Goal: Transaction & Acquisition: Purchase product/service

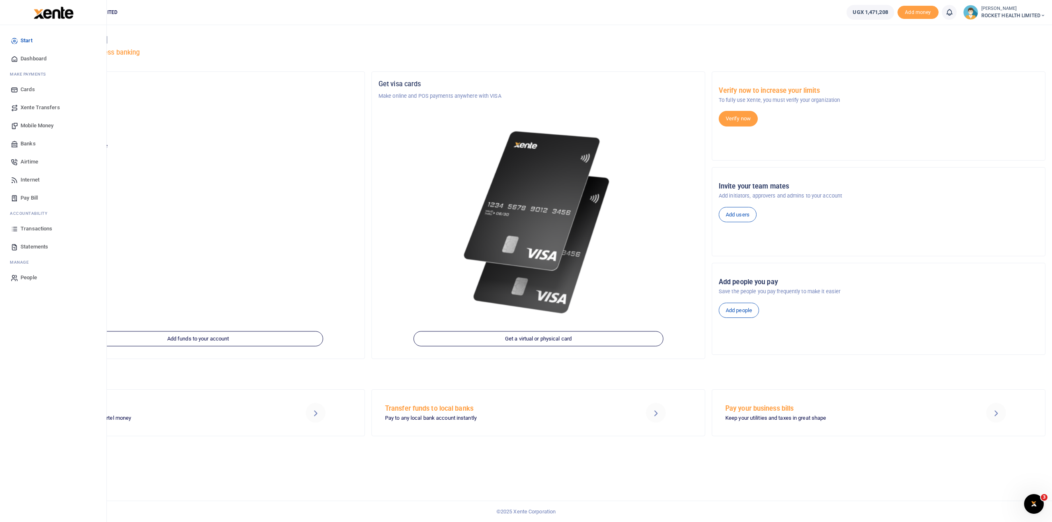
click at [36, 228] on span "Transactions" at bounding box center [37, 229] width 32 height 8
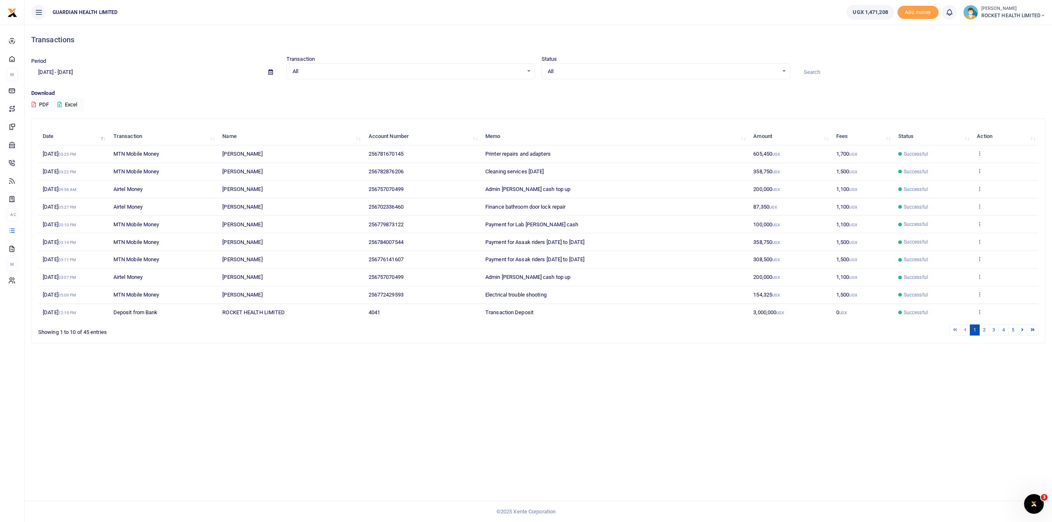
click at [979, 258] on icon at bounding box center [979, 259] width 5 height 6
click at [945, 293] on link "Send again" at bounding box center [949, 291] width 65 height 12
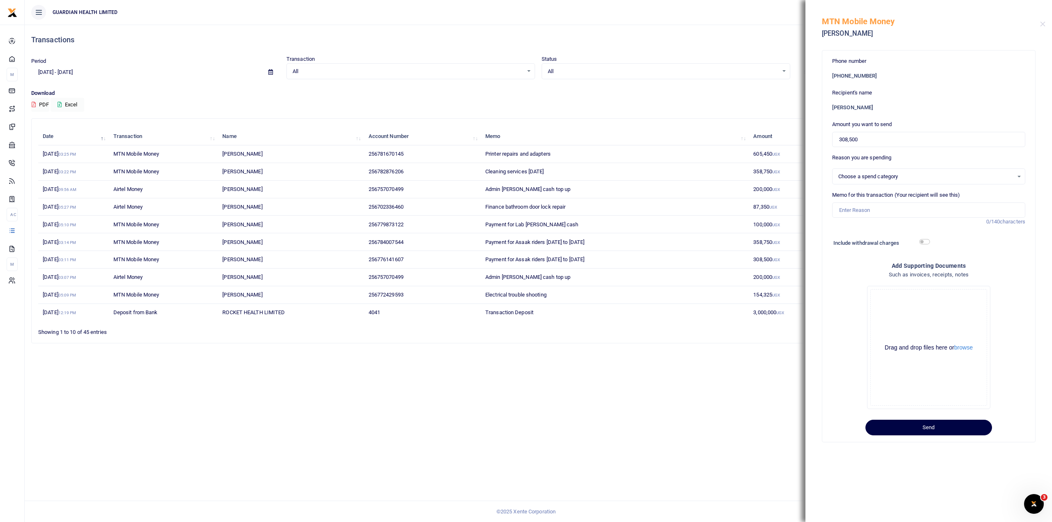
select select "5436"
click at [844, 212] on input "Memo for this transaction (Your recipient will see this)" at bounding box center [928, 211] width 193 height 16
click at [878, 212] on input "Payment for Assak riders 28th July to 3rd August 2025" at bounding box center [928, 211] width 193 height 16
click at [910, 210] on input "Payment for Asaak riders 28th July to 3rd August 2025" at bounding box center [928, 211] width 193 height 16
click at [922, 212] on input "Payment for Asaak riders 25th July to 3rd August 2025" at bounding box center [928, 211] width 193 height 16
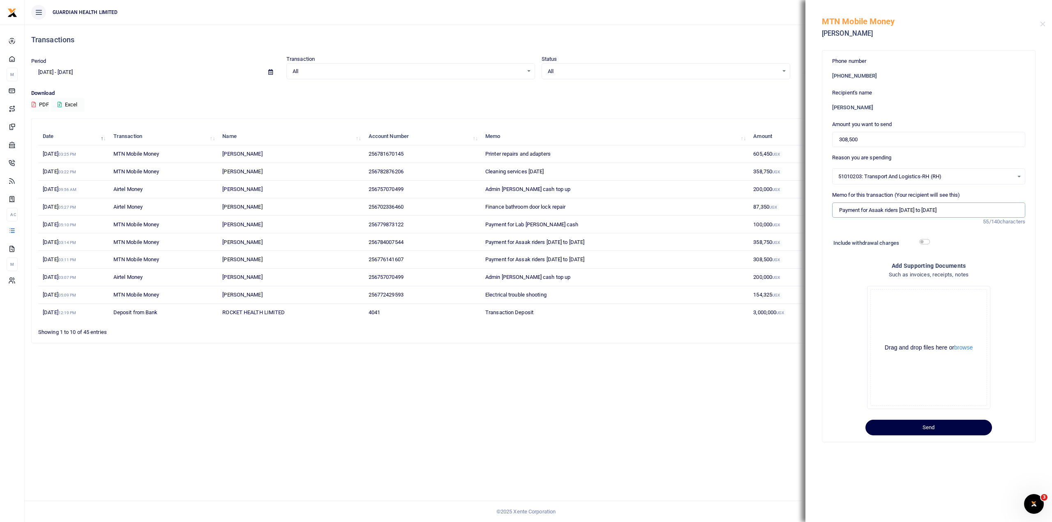
type input "Payment for Asaak riders 25th August to 3rd August 2025"
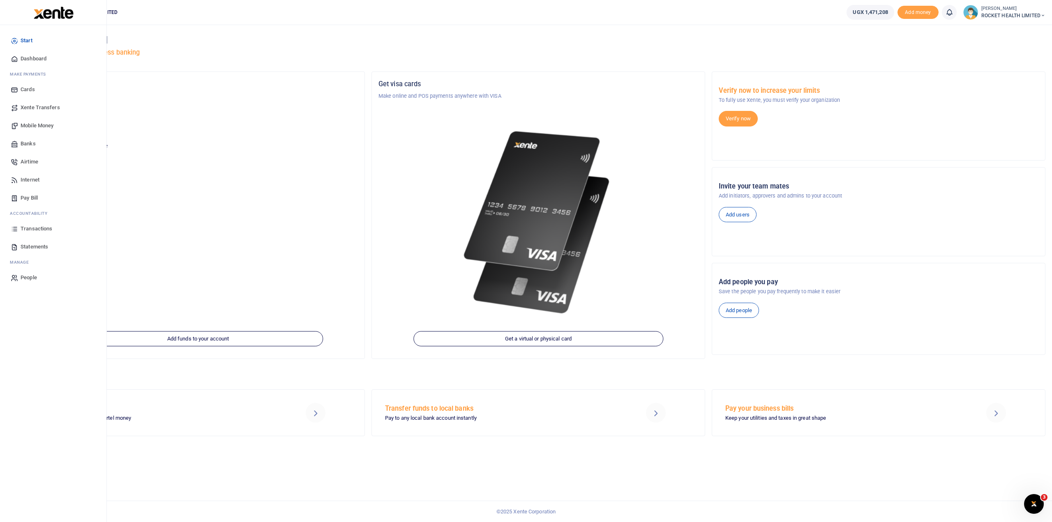
click at [35, 230] on span "Transactions" at bounding box center [37, 229] width 32 height 8
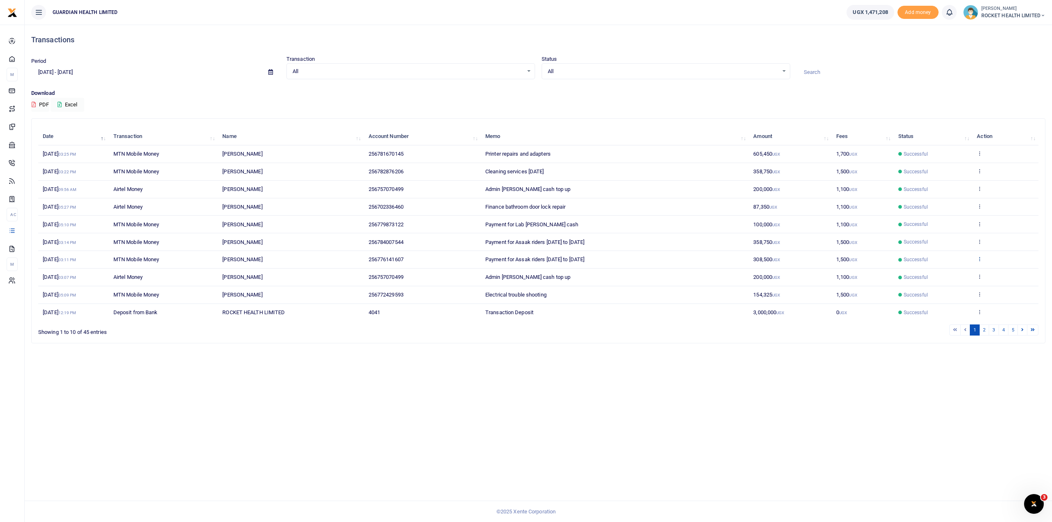
click at [980, 258] on icon at bounding box center [979, 259] width 5 height 6
click at [983, 240] on td "View details Send again" at bounding box center [1005, 242] width 66 height 18
click at [980, 240] on icon at bounding box center [979, 242] width 5 height 6
click at [959, 271] on link "Send again" at bounding box center [949, 273] width 65 height 12
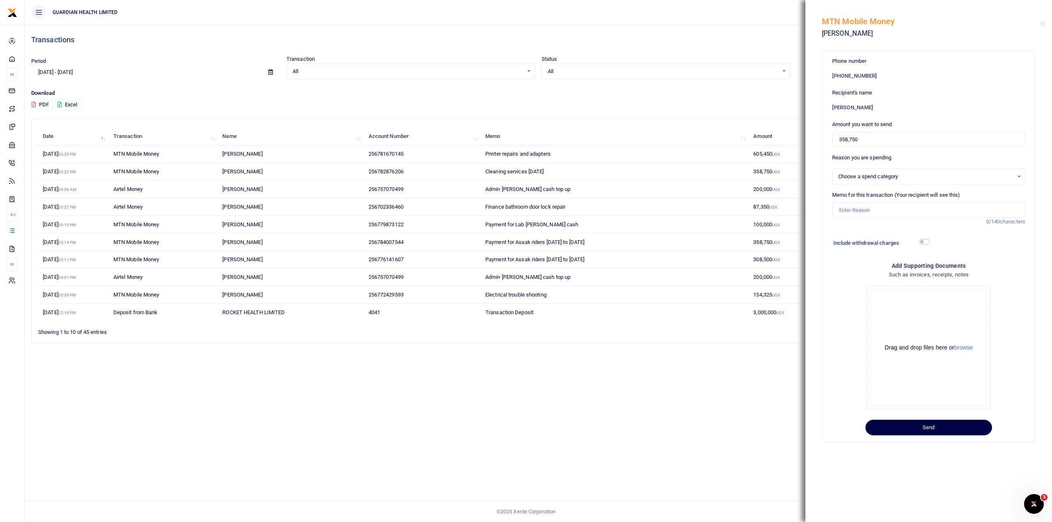
select select "5436"
click at [865, 139] on input "358,750" at bounding box center [928, 140] width 193 height 16
drag, startPoint x: 865, startPoint y: 139, endPoint x: 807, endPoint y: 147, distance: 58.5
click at [807, 147] on div "Phone number +256 784007544 Recipient's name John Magembe Amount you want to se…" at bounding box center [928, 255] width 247 height 418
click at [870, 138] on input "358,750" at bounding box center [928, 140] width 193 height 16
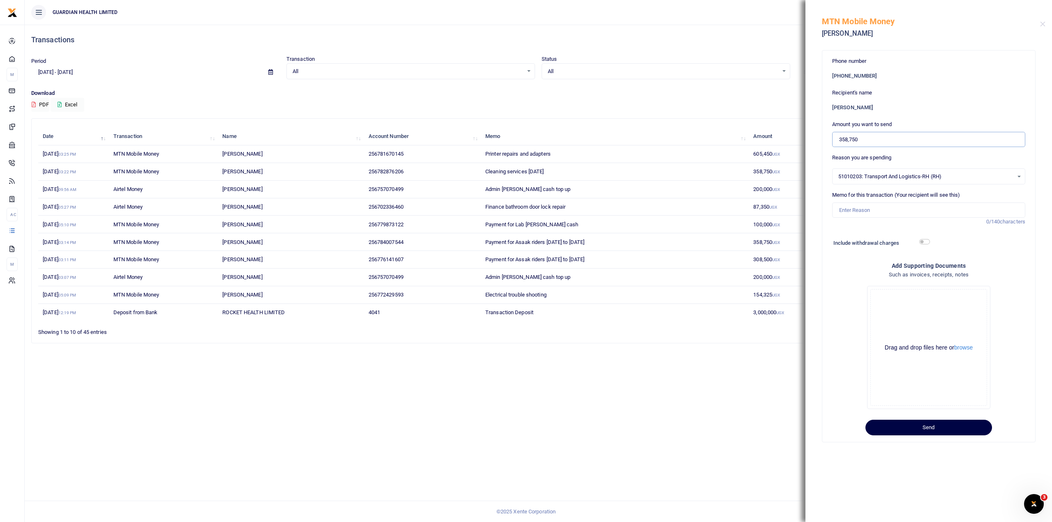
drag, startPoint x: 870, startPoint y: 138, endPoint x: 796, endPoint y: 157, distance: 76.5
click at [796, 157] on div "Transactions Period 08/05/2025 - 09/03/2025 Transaction All Select an option...…" at bounding box center [526, 261] width 1052 height 522
type input "350,000"
click at [854, 210] on input "Memo for this transaction (Your recipient will see this)" at bounding box center [928, 211] width 193 height 16
click at [936, 212] on input "Payment for Assak riders 16th to 22nd" at bounding box center [928, 211] width 193 height 16
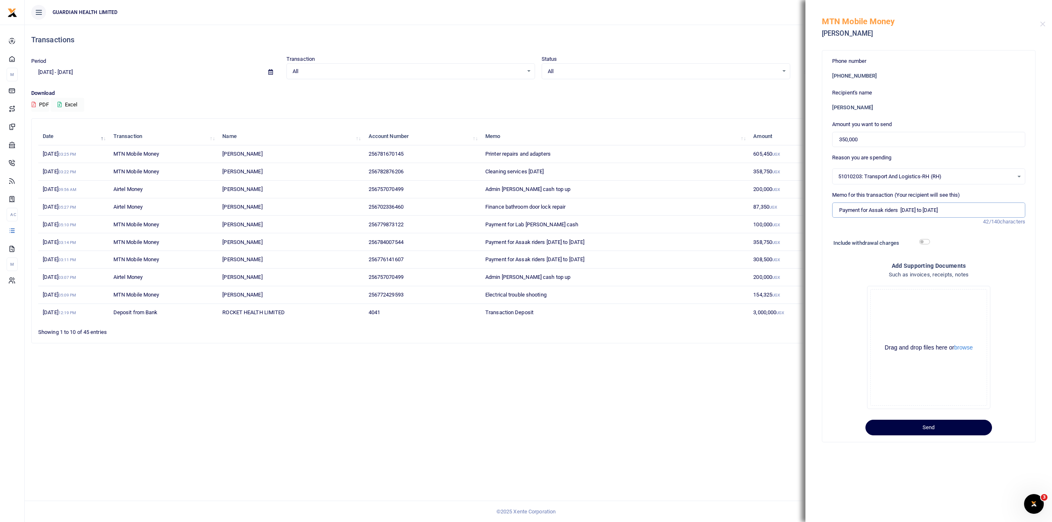
type input "Payment for Assak riders 25th to 31st Aug"
click at [928, 242] on input "checkbox" at bounding box center [924, 241] width 11 height 5
checkbox input "true"
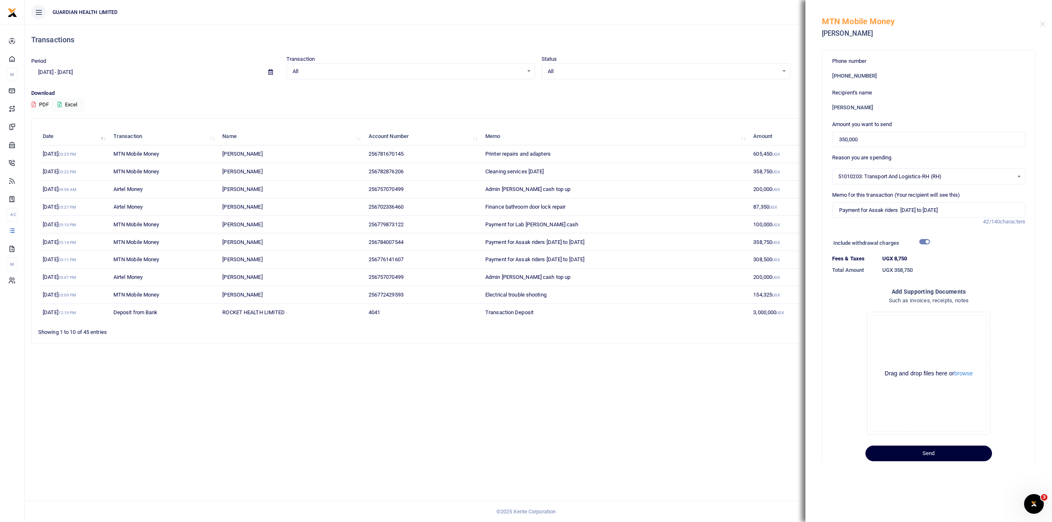
click at [933, 455] on button "Send" at bounding box center [928, 454] width 127 height 16
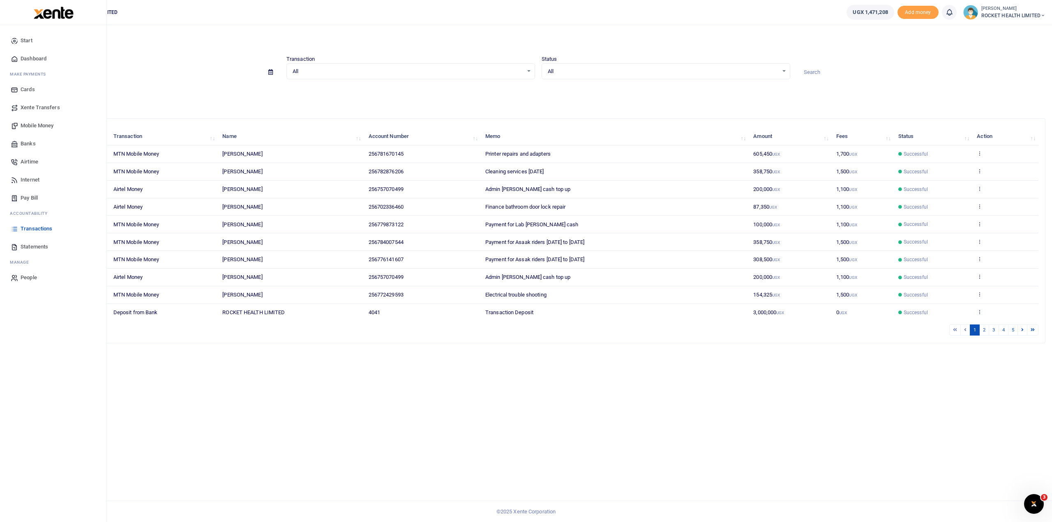
click at [34, 247] on span "Statements" at bounding box center [35, 247] width 28 height 8
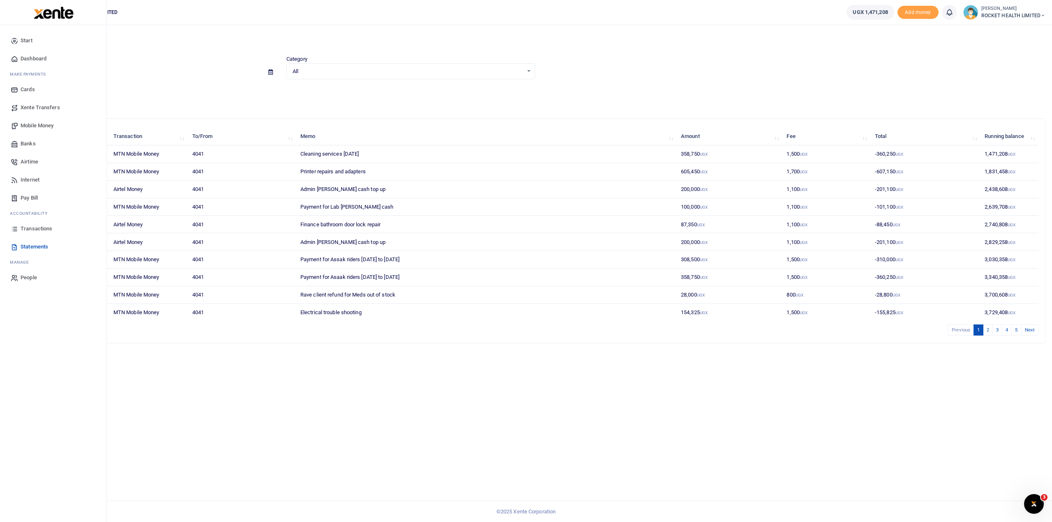
click at [35, 228] on span "Transactions" at bounding box center [37, 229] width 32 height 8
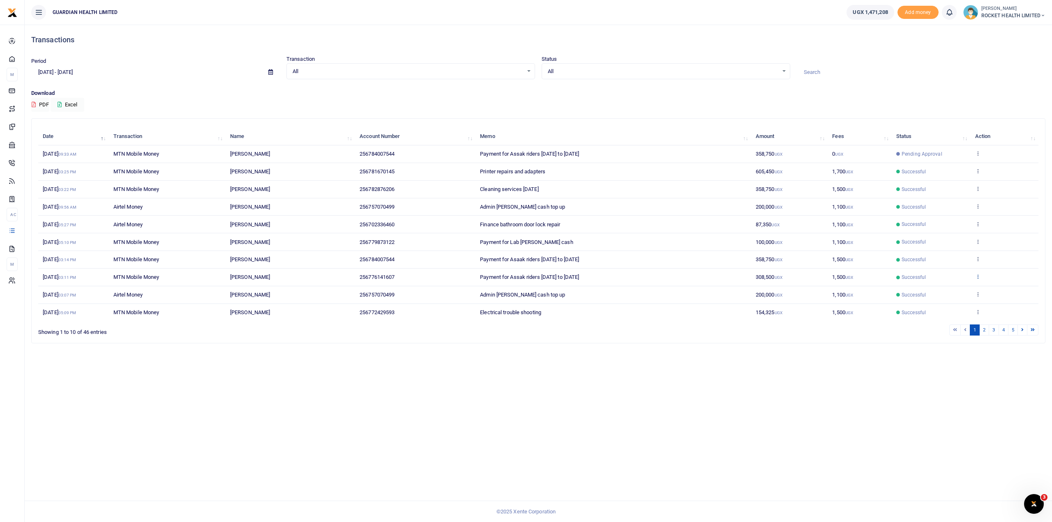
click at [977, 275] on icon at bounding box center [977, 277] width 5 height 6
click at [949, 309] on link "Send again" at bounding box center [947, 308] width 65 height 12
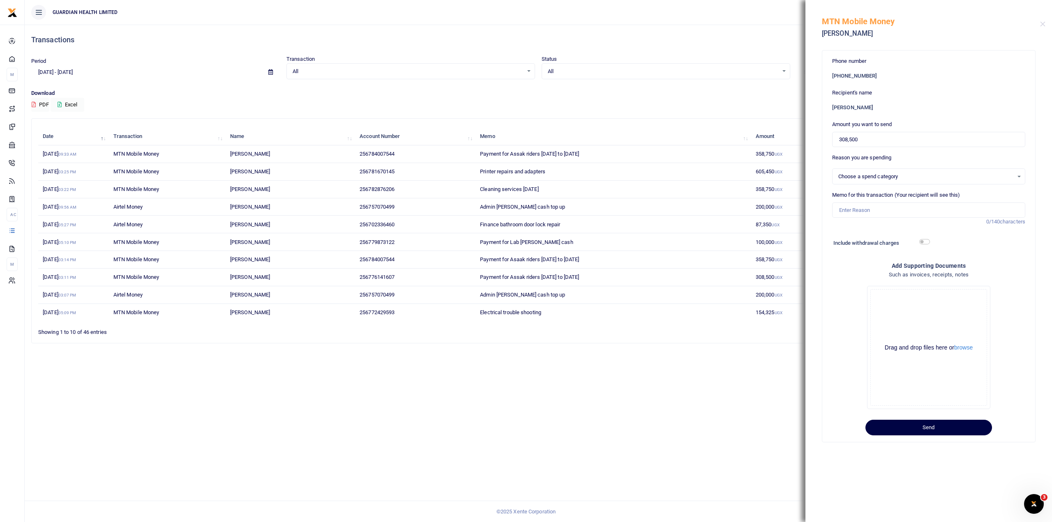
select select "5436"
click at [866, 138] on input "308,500" at bounding box center [928, 140] width 193 height 16
drag, startPoint x: 866, startPoint y: 138, endPoint x: 812, endPoint y: 140, distance: 53.9
click at [812, 140] on div "Phone number +256 776141607 Recipient's name Benjamin Arinda Amount you want to…" at bounding box center [928, 255] width 247 height 418
type input "300,000"
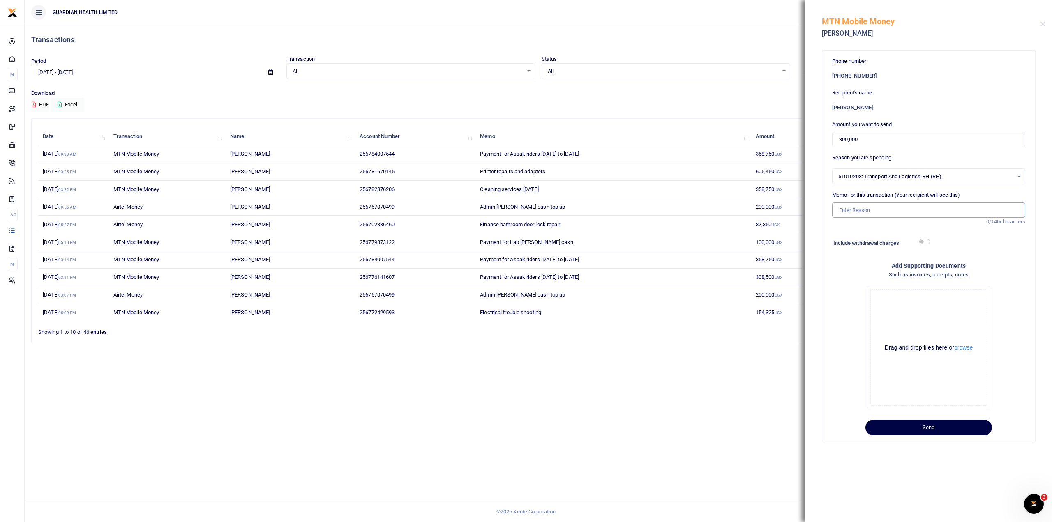
click at [850, 213] on input "Memo for this transaction (Your recipient will see this)" at bounding box center [928, 211] width 193 height 16
drag, startPoint x: 982, startPoint y: 207, endPoint x: 899, endPoint y: 211, distance: 83.1
click at [899, 211] on input "Payment for Assak riders 28th July to 3rd August 2025" at bounding box center [928, 211] width 193 height 16
type input "Payment for Assak riders 25th - 31st Aug"
click at [927, 242] on input "checkbox" at bounding box center [924, 241] width 11 height 5
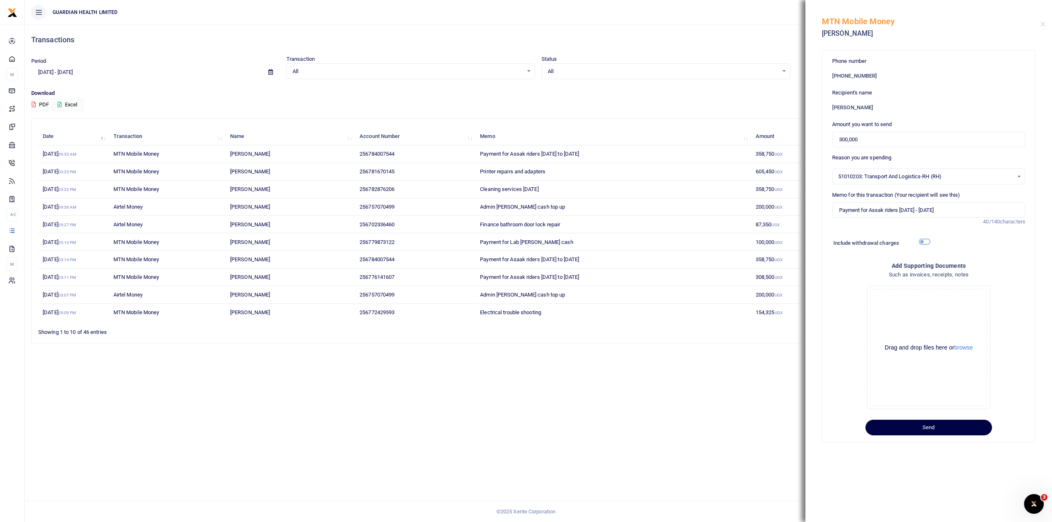
checkbox input "true"
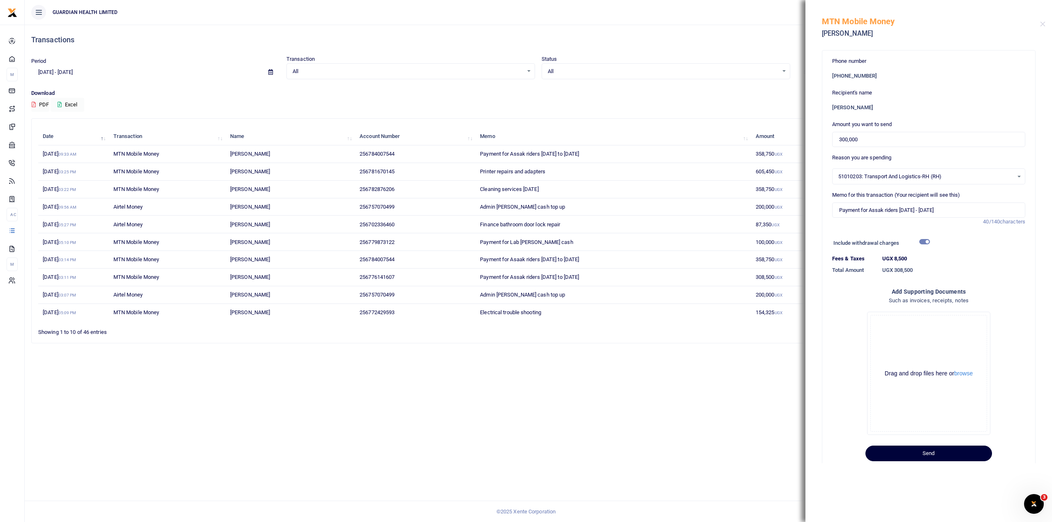
click at [923, 454] on button "Send" at bounding box center [928, 454] width 127 height 16
click at [913, 211] on input "Payment for Assak riders 25th - 31st Aug" at bounding box center [928, 211] width 193 height 16
type input "Payment for Assak riders 25th to 31st Aug"
click at [927, 456] on button "Send" at bounding box center [928, 454] width 127 height 16
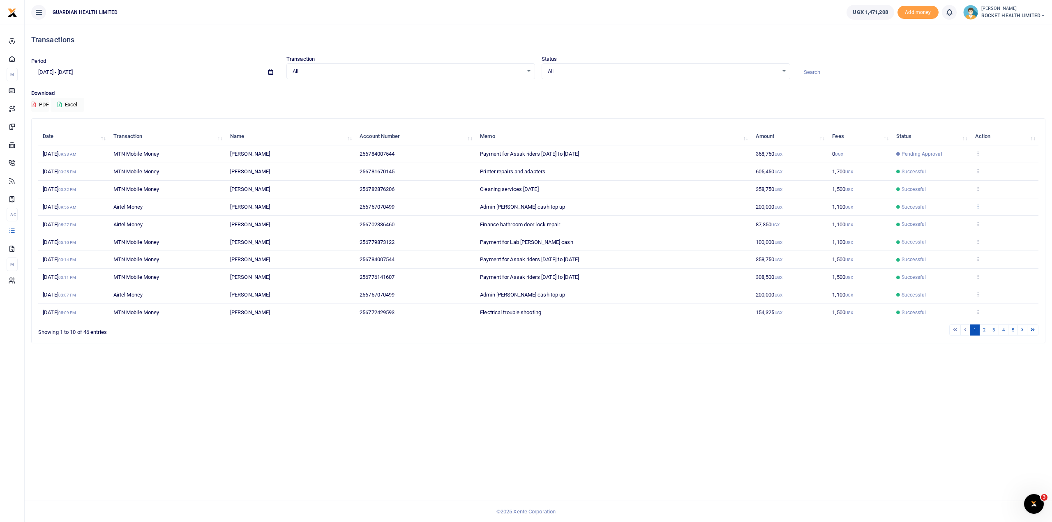
click at [976, 204] on icon at bounding box center [977, 206] width 5 height 6
click at [937, 238] on link "Send again" at bounding box center [947, 239] width 65 height 12
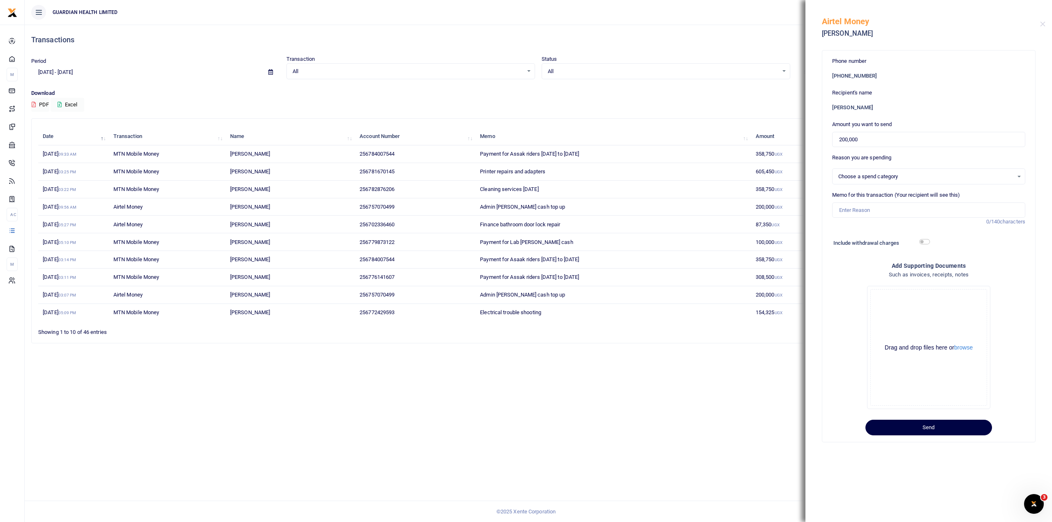
select select "5406"
click at [869, 206] on input "Memo for this transaction (Your recipient will see this)" at bounding box center [928, 211] width 193 height 16
type input "Admin petty cash top up"
click at [939, 424] on button "Send" at bounding box center [928, 428] width 127 height 16
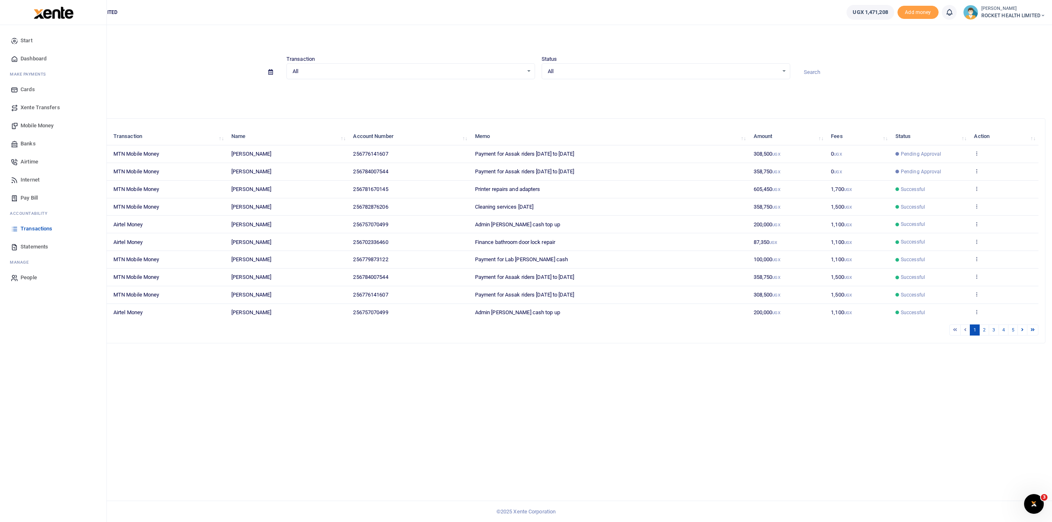
click at [32, 160] on span "Airtime" at bounding box center [30, 162] width 18 height 8
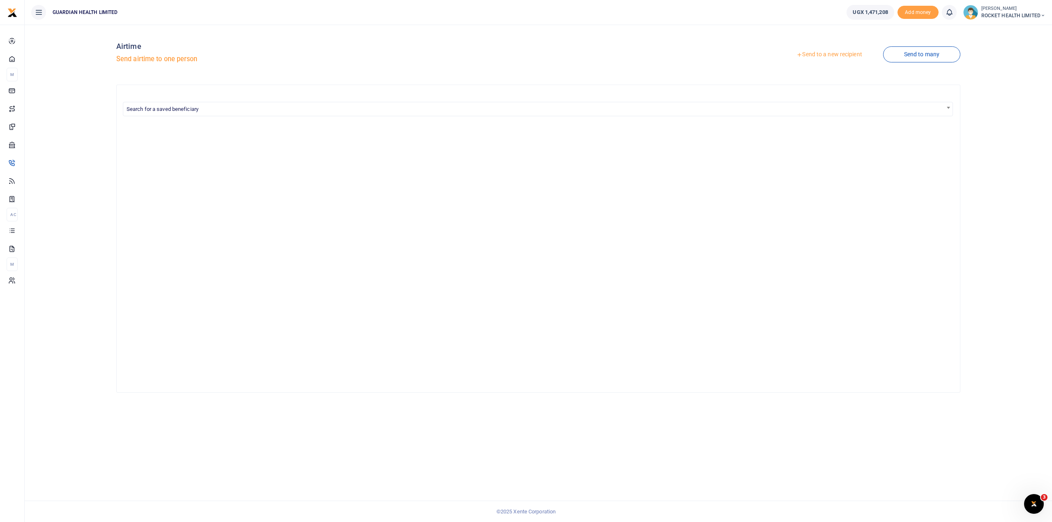
drag, startPoint x: 931, startPoint y: 53, endPoint x: 882, endPoint y: 52, distance: 48.9
click at [931, 53] on link "Send to many" at bounding box center [921, 54] width 77 height 16
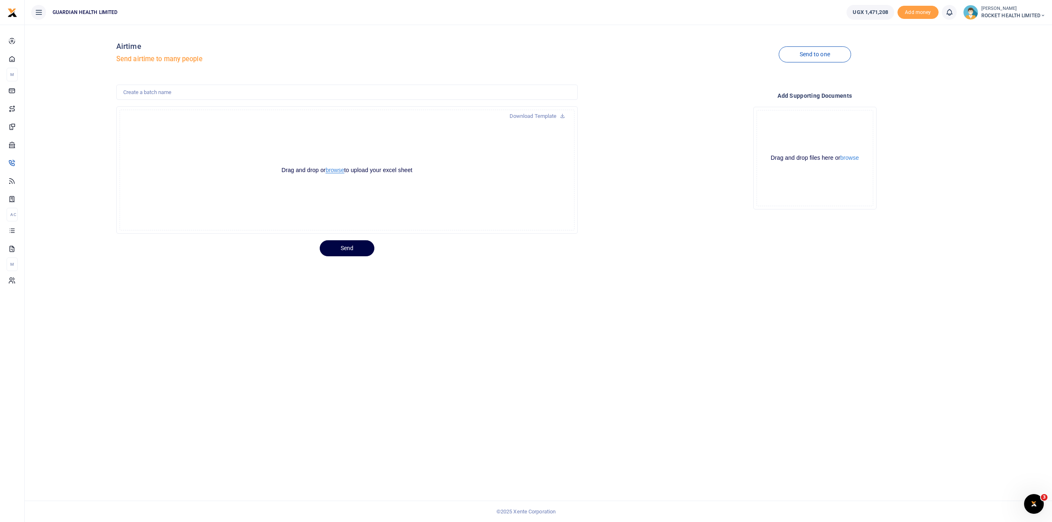
click at [334, 171] on button "browse" at bounding box center [334, 170] width 18 height 6
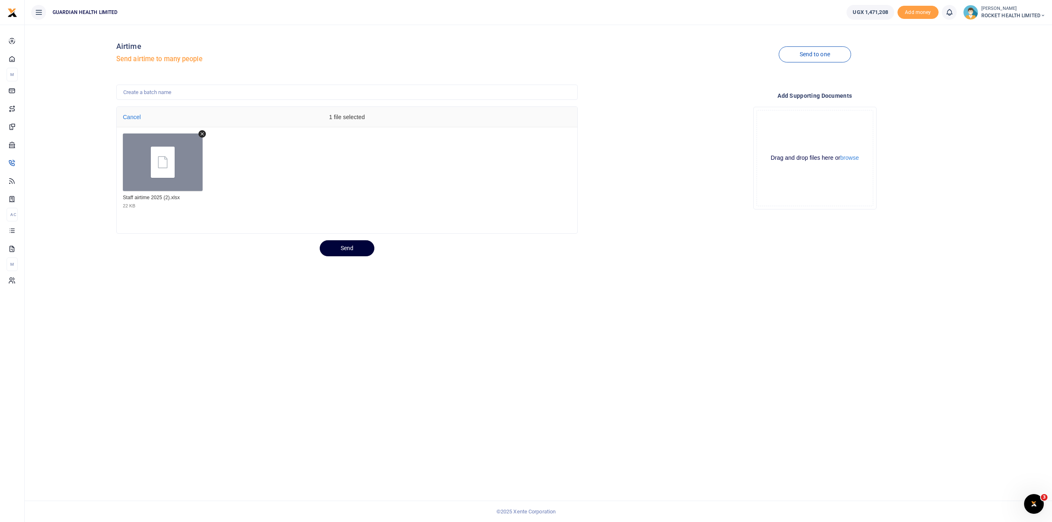
click at [356, 251] on button "Send" at bounding box center [347, 248] width 55 height 16
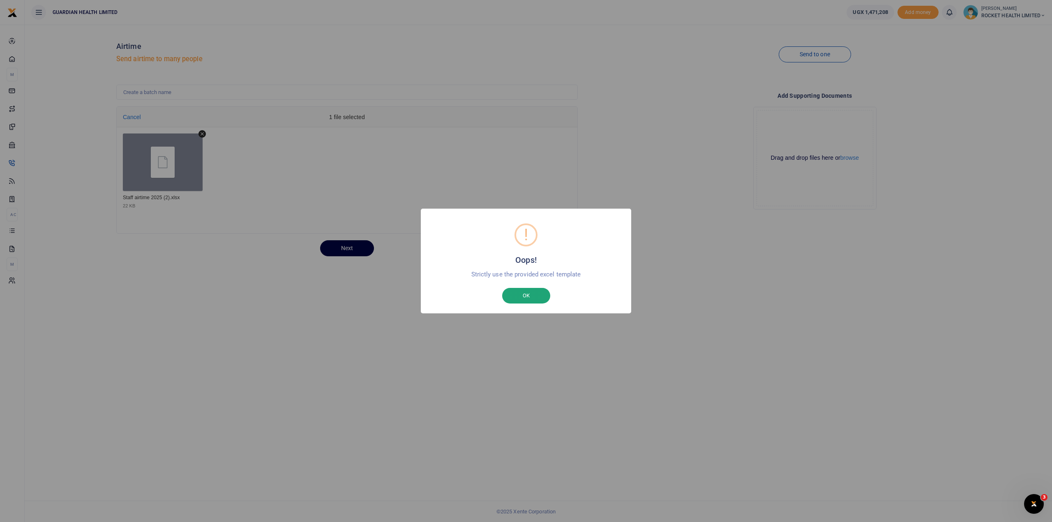
click at [528, 300] on button "OK" at bounding box center [526, 296] width 48 height 16
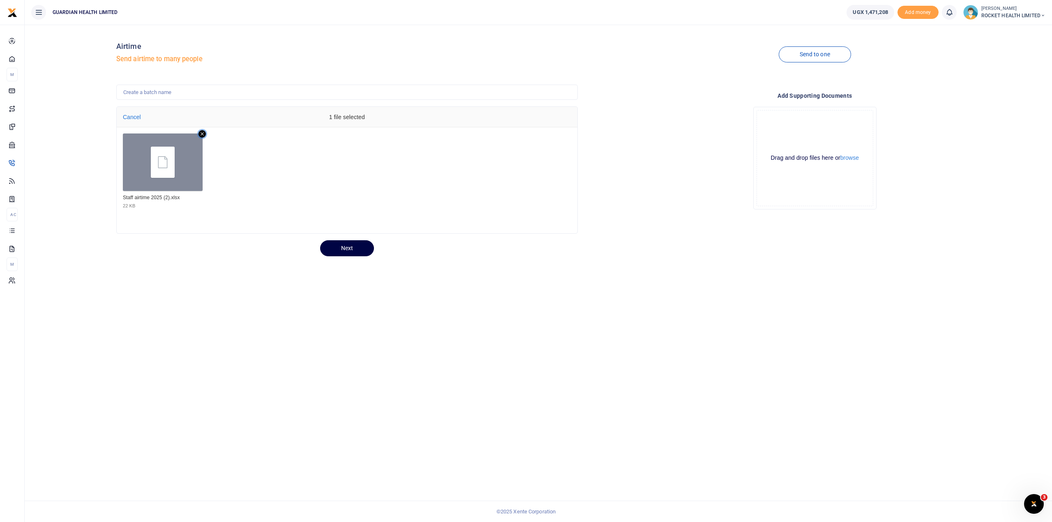
click at [204, 134] on icon "Remove file" at bounding box center [201, 133] width 7 height 7
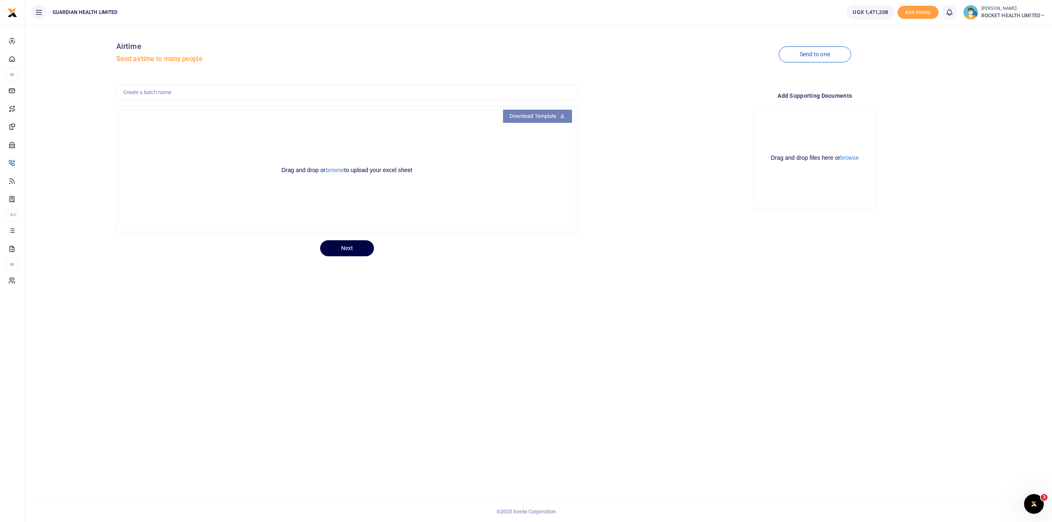
click at [559, 115] on link "Download Template" at bounding box center [537, 116] width 69 height 13
click at [334, 171] on button "browse" at bounding box center [334, 170] width 18 height 6
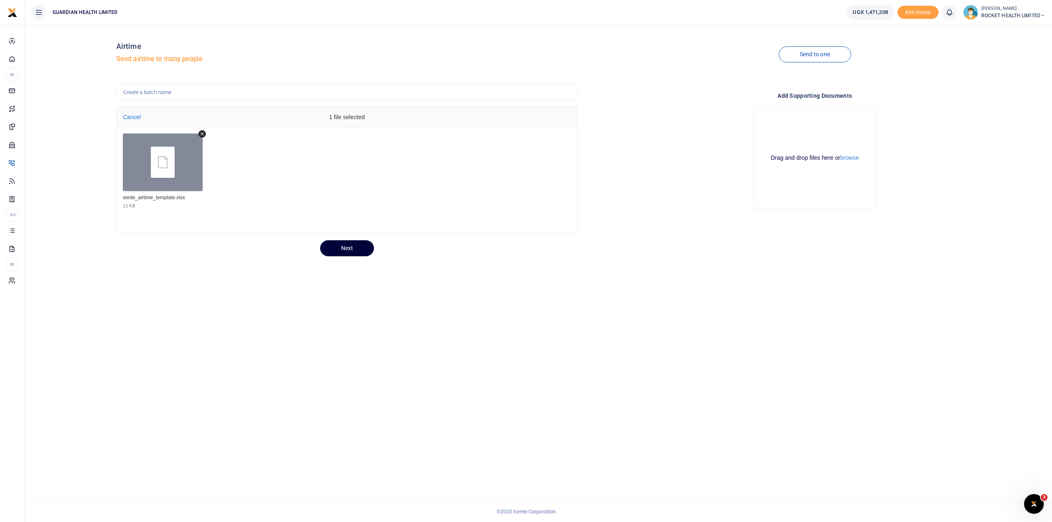
click at [357, 248] on button "Next" at bounding box center [347, 248] width 54 height 16
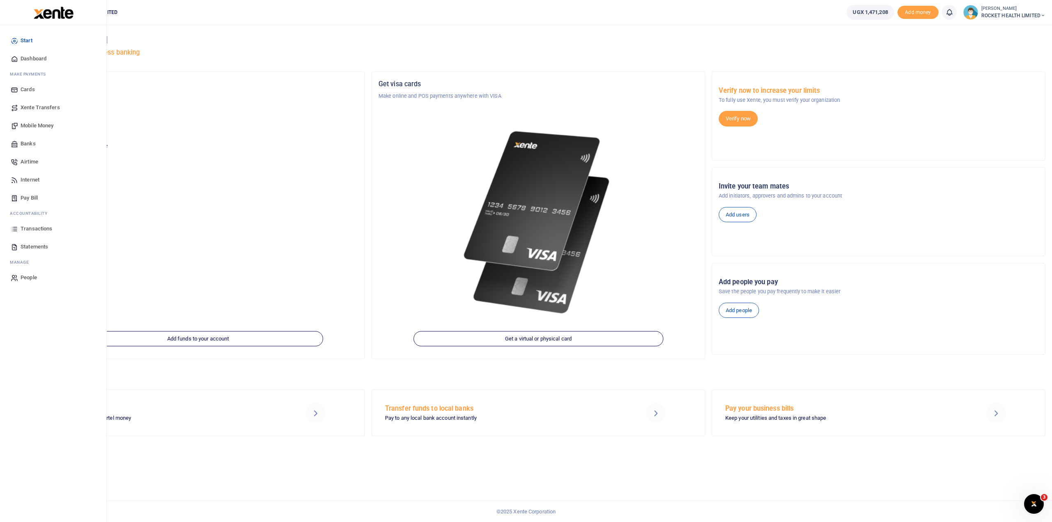
click at [36, 230] on span "Transactions" at bounding box center [37, 229] width 32 height 8
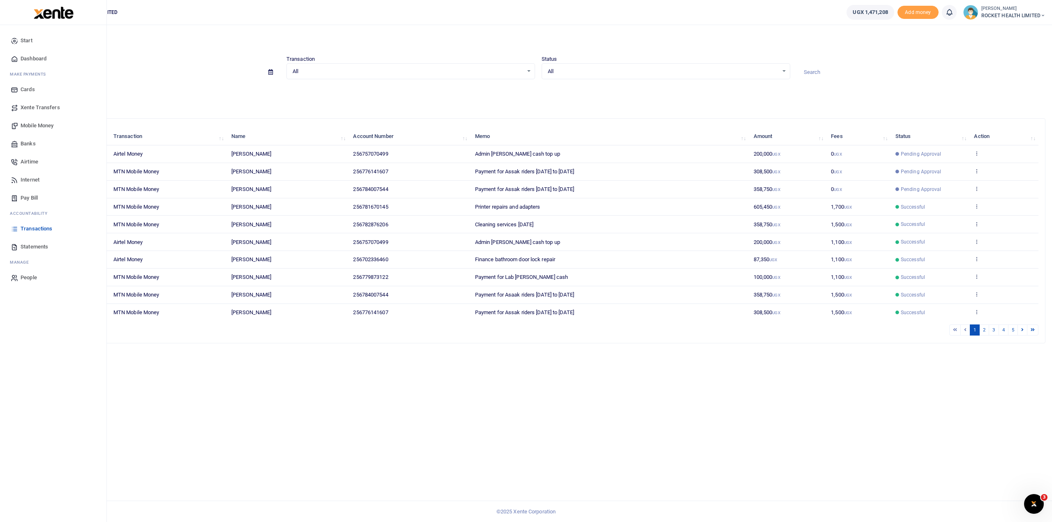
click at [35, 159] on span "Airtime" at bounding box center [30, 162] width 18 height 8
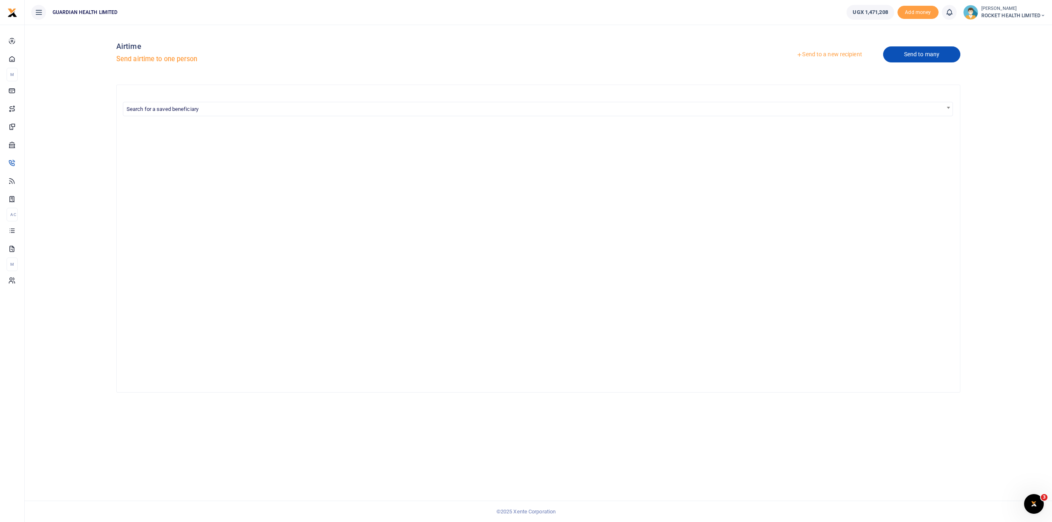
click at [942, 55] on link "Send to many" at bounding box center [921, 54] width 77 height 16
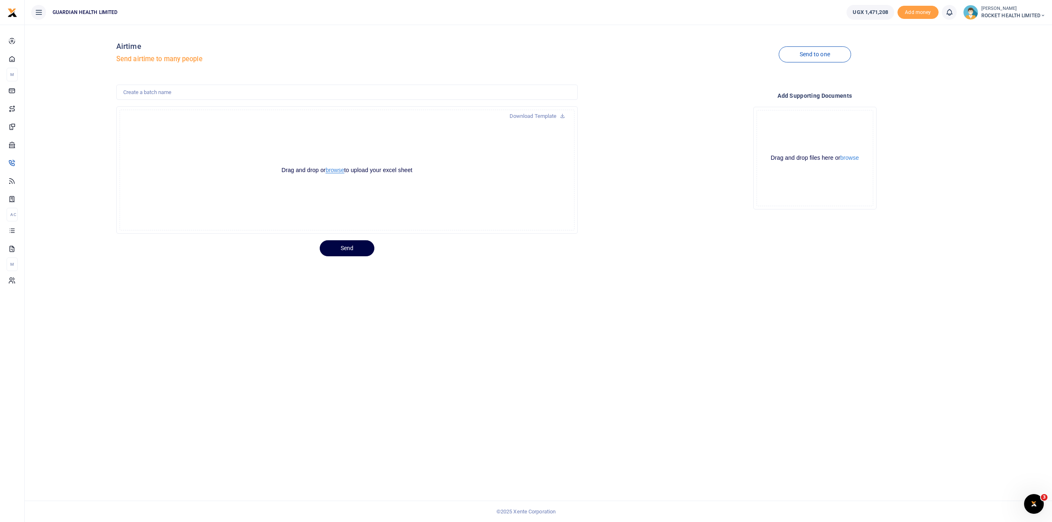
click at [340, 171] on button "browse" at bounding box center [334, 170] width 18 height 6
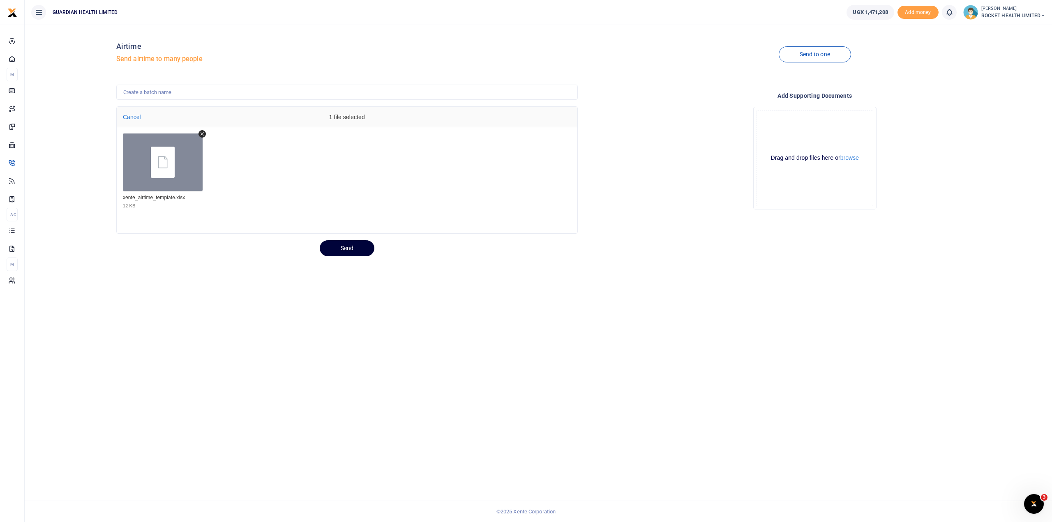
click at [348, 253] on button "Send" at bounding box center [347, 248] width 55 height 16
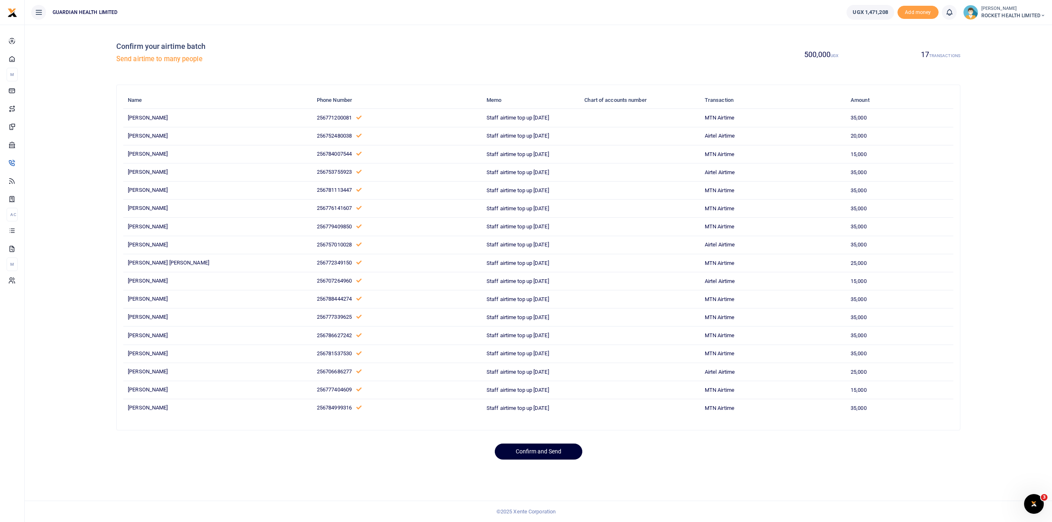
click at [536, 448] on button "Confirm and Send" at bounding box center [539, 452] width 88 height 16
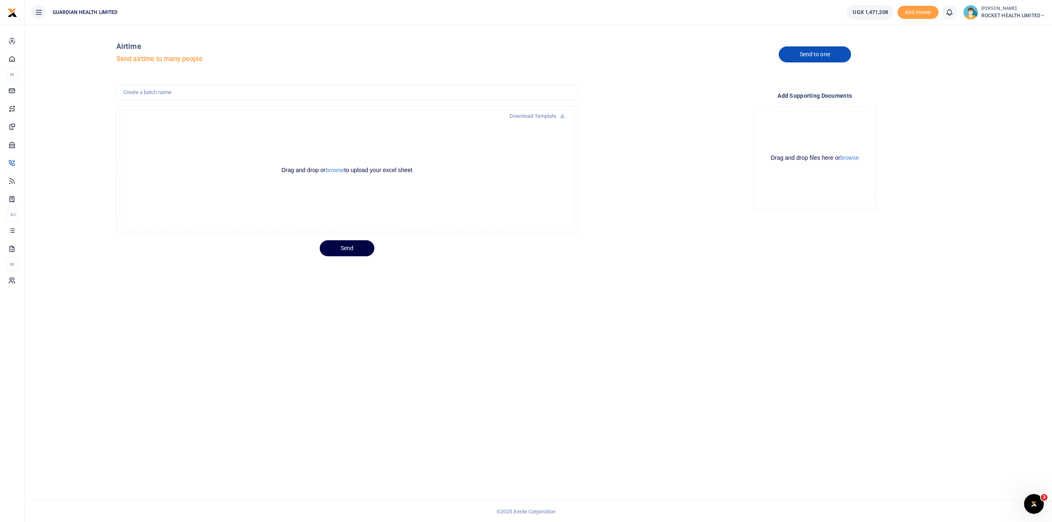
click at [832, 55] on link "Send to one" at bounding box center [815, 54] width 72 height 16
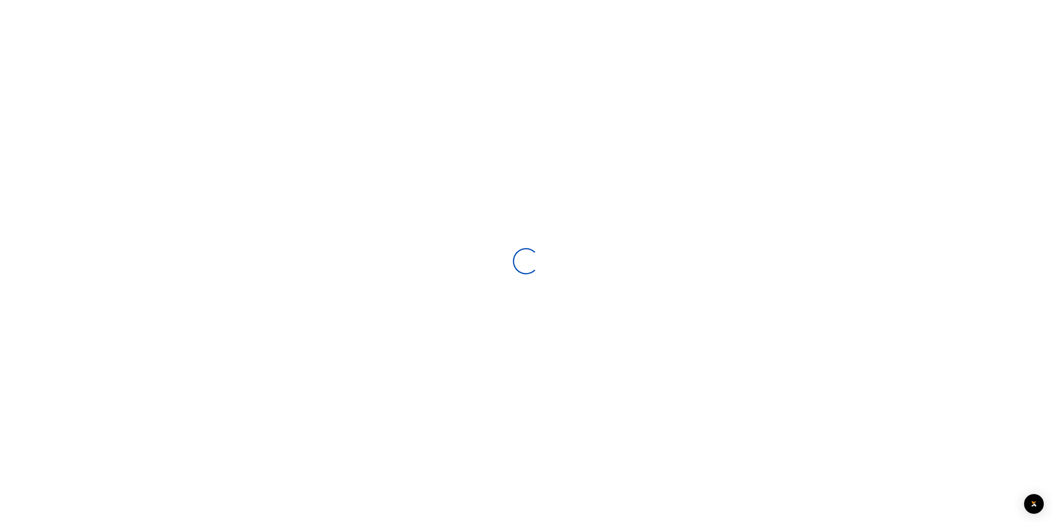
select select
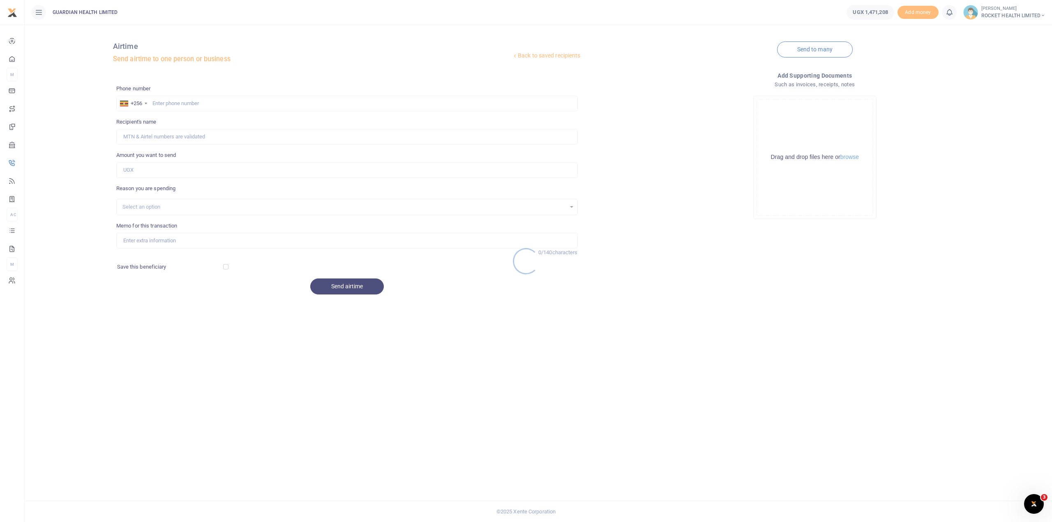
click at [170, 104] on div at bounding box center [526, 261] width 1052 height 522
click at [161, 105] on input "text" at bounding box center [346, 104] width 461 height 16
click at [168, 101] on input "text" at bounding box center [346, 104] width 461 height 16
click at [166, 104] on input "text" at bounding box center [346, 104] width 461 height 16
paste input "256784007544"
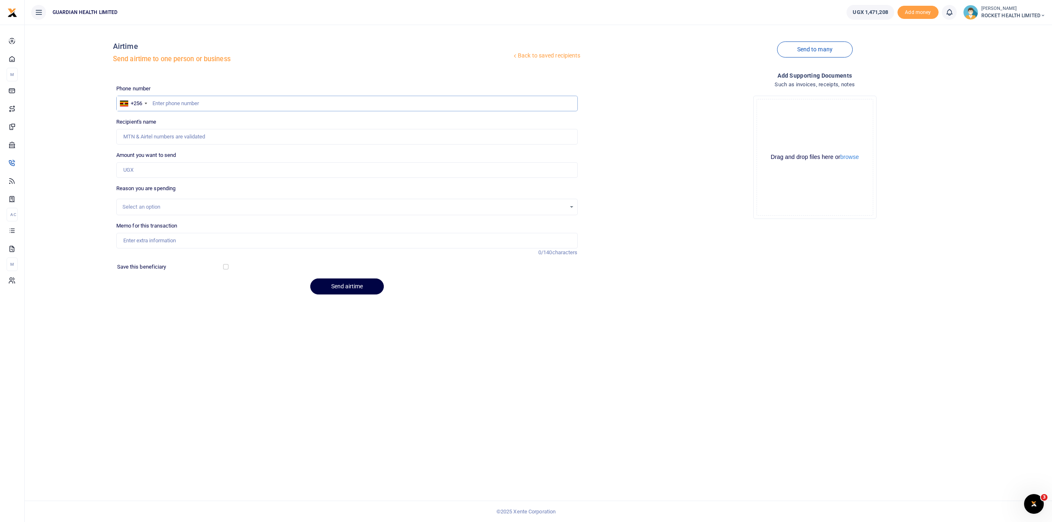
type input "256784007544"
type input "[PERSON_NAME]"
type input "256784007544"
click at [141, 171] on input "Amount you want to send" at bounding box center [346, 170] width 461 height 16
click at [136, 171] on input "Amount you want to send" at bounding box center [346, 170] width 461 height 16
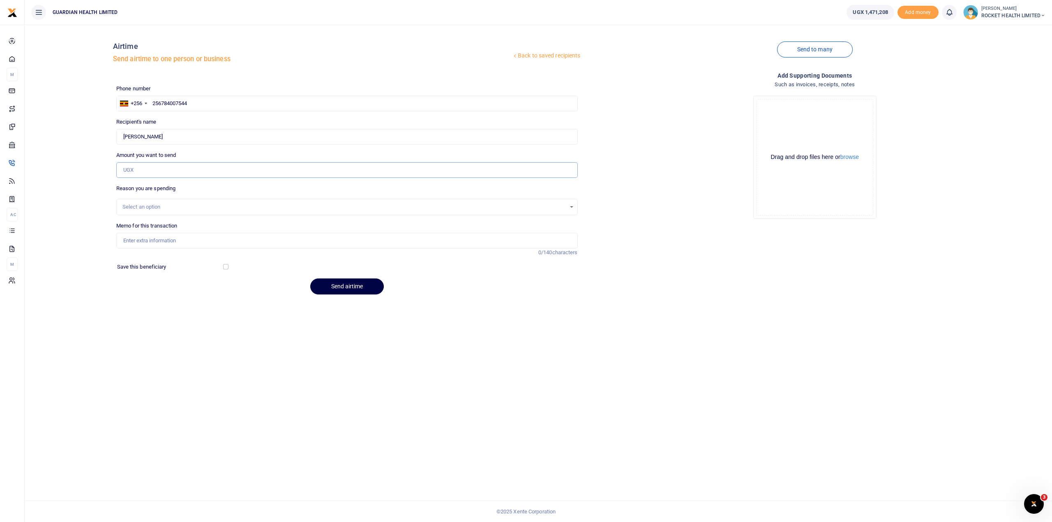
click at [136, 170] on input "Amount you want to send" at bounding box center [346, 170] width 461 height 16
type input "15,000"
click at [147, 207] on div "Select an option" at bounding box center [343, 207] width 443 height 8
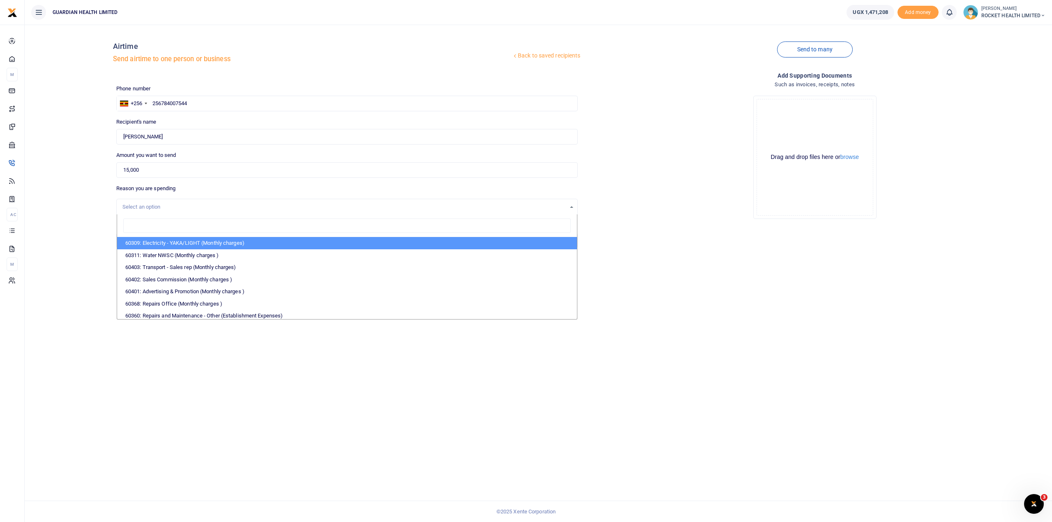
click at [136, 203] on div "Select an option" at bounding box center [347, 207] width 461 height 9
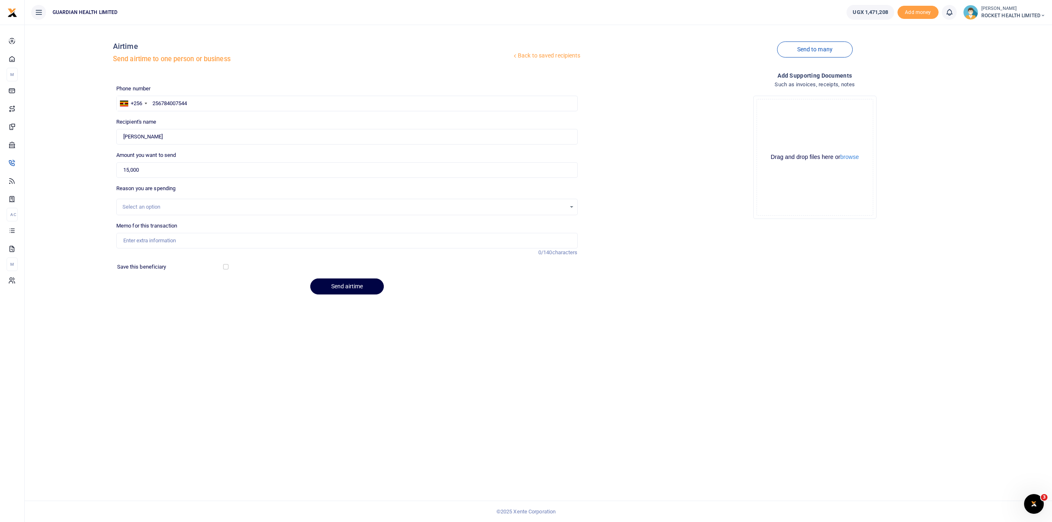
click at [130, 205] on div "Select an option" at bounding box center [343, 207] width 443 height 8
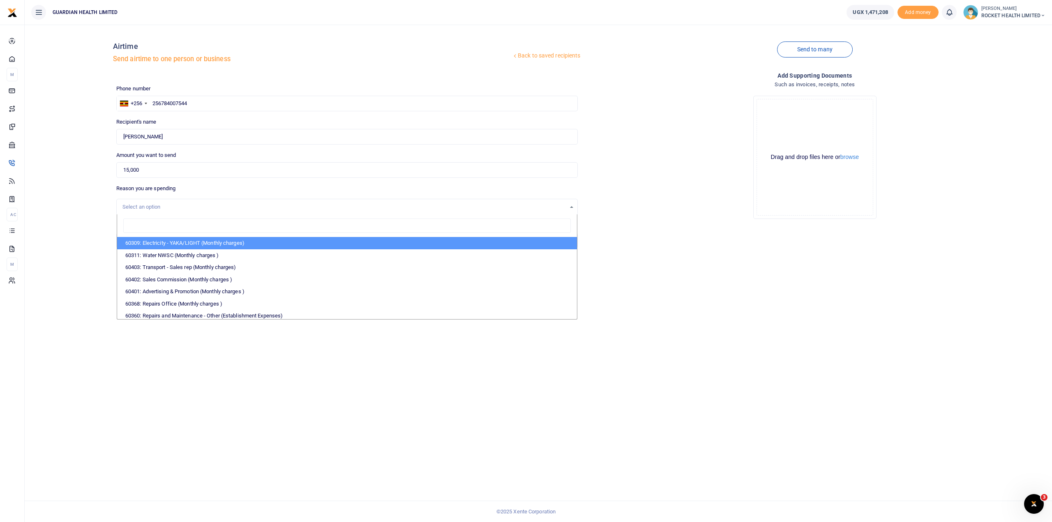
click at [144, 224] on input "search" at bounding box center [346, 226] width 447 height 15
type input "comm"
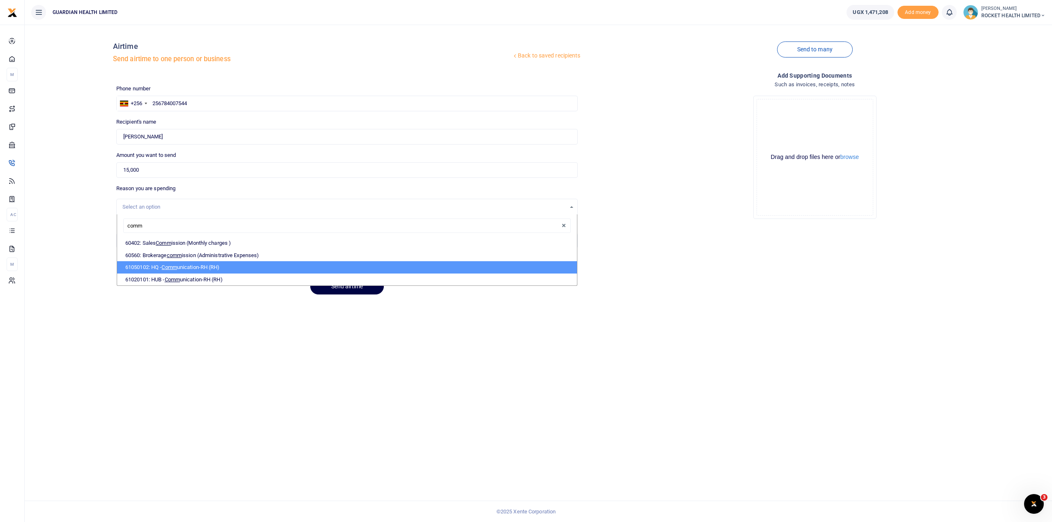
click at [191, 266] on li "61050102: HQ - Comm unication-RH (RH)" at bounding box center [347, 267] width 460 height 12
select select "5443"
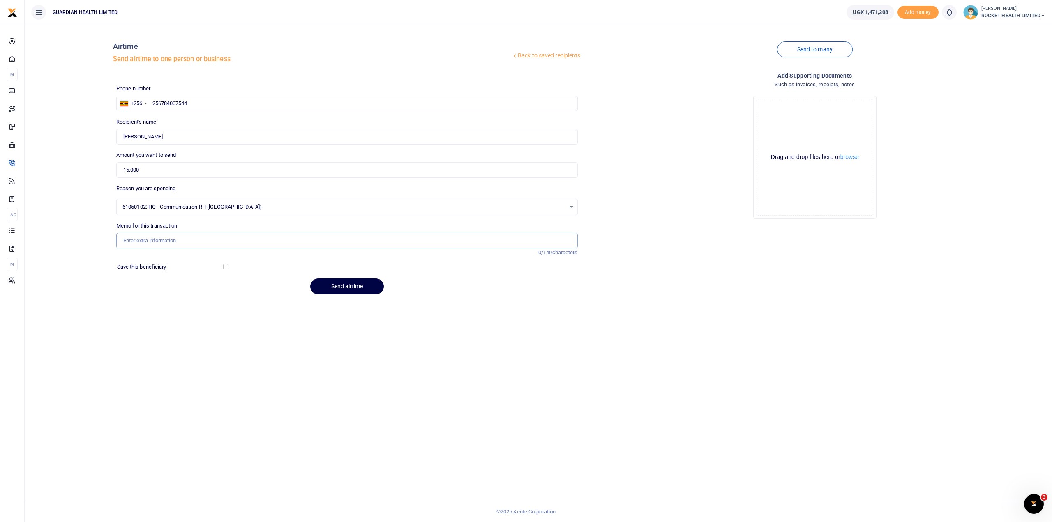
click at [155, 236] on input "Memo for this transaction" at bounding box center [346, 241] width 461 height 16
paste input "Staff airtime top up Sept 2025"
type input "Staff airtime top up Sept 2025"
click at [359, 284] on button "Send airtime" at bounding box center [347, 287] width 74 height 16
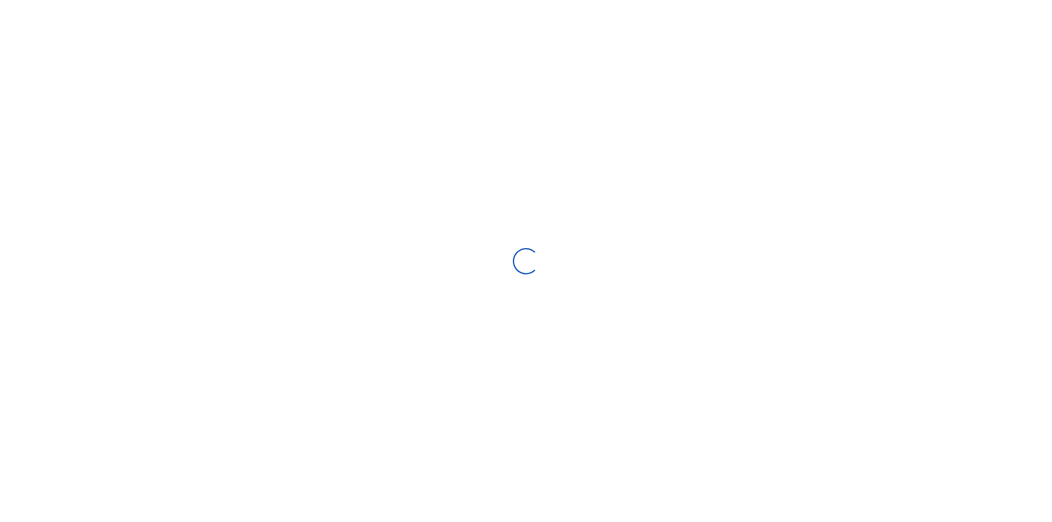
select select
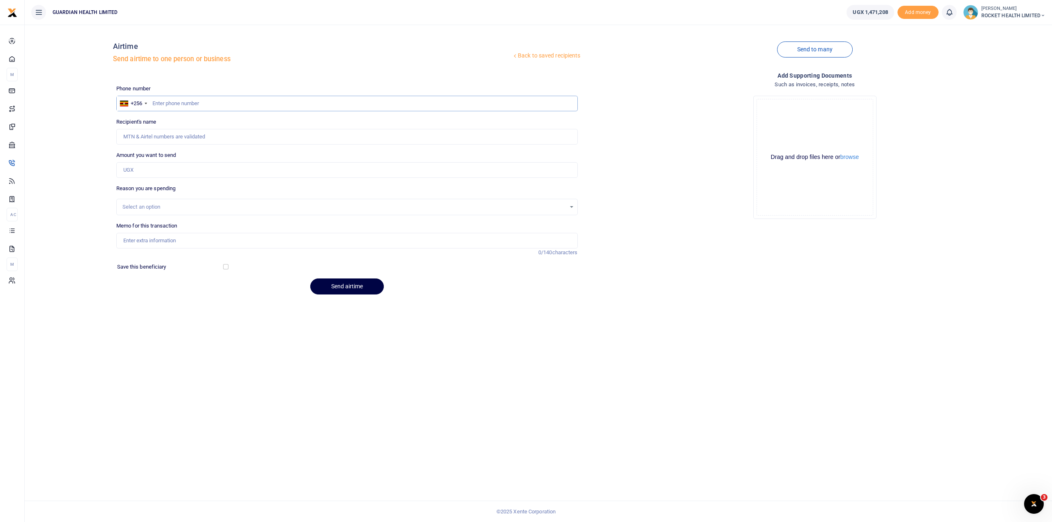
click at [183, 101] on input "text" at bounding box center [346, 104] width 461 height 16
paste input "256752480038"
type input "256752480038"
type input "[PERSON_NAME]"
type input "256752480038"
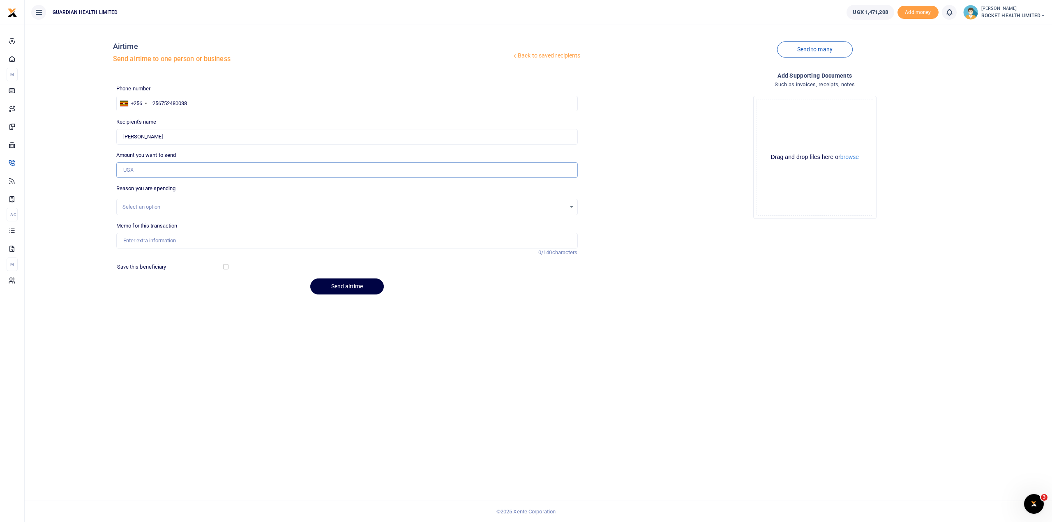
click at [145, 171] on input "Amount you want to send" at bounding box center [346, 170] width 461 height 16
type input "10,000"
click at [150, 208] on div "Select an option" at bounding box center [343, 207] width 443 height 8
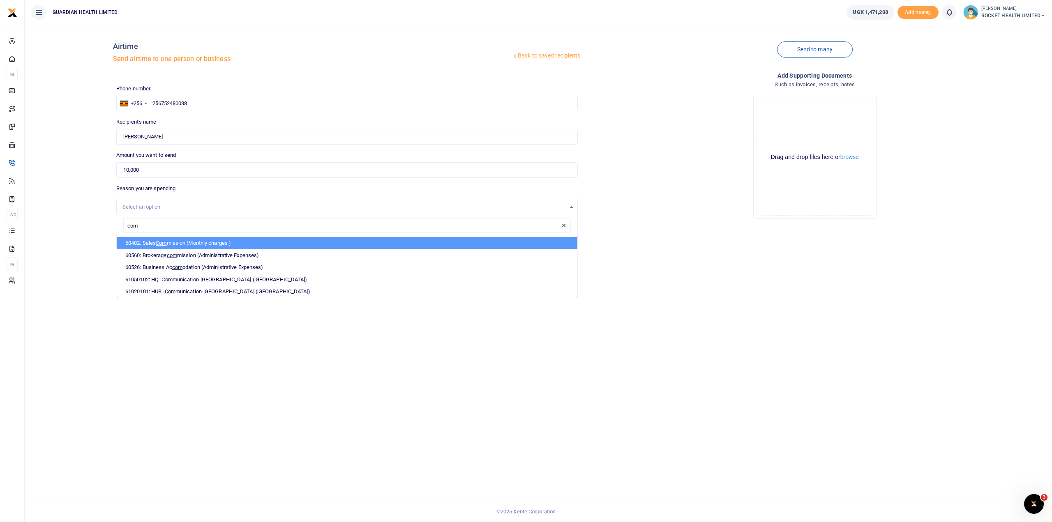
type input "comm"
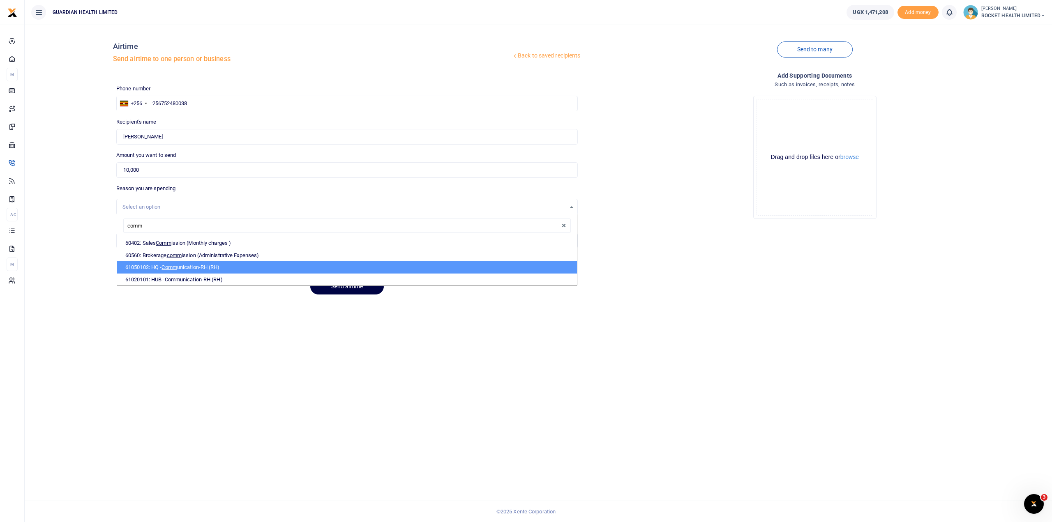
click at [213, 267] on li "61050102: HQ - Comm unication-RH (RH)" at bounding box center [347, 267] width 460 height 12
select select "5443"
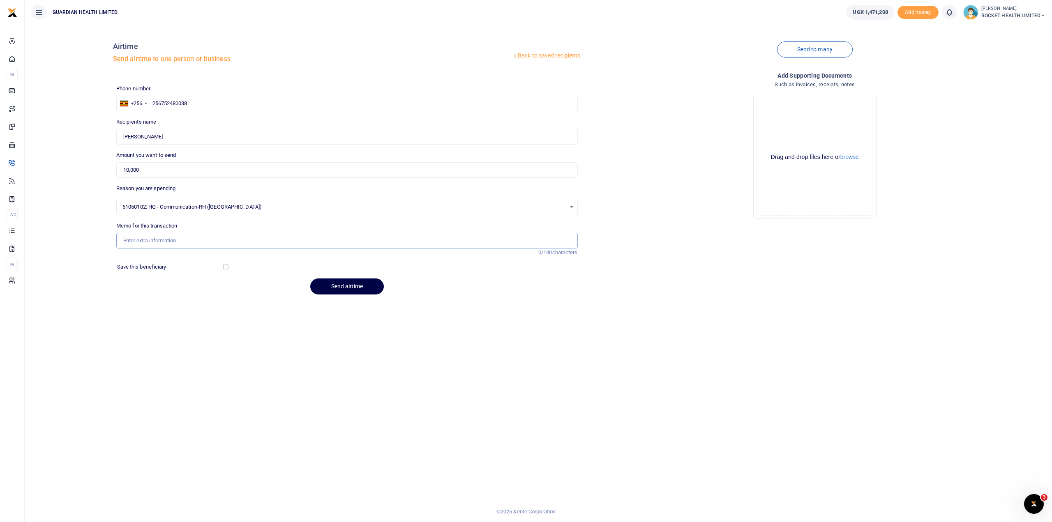
click at [152, 239] on input "Memo for this transaction" at bounding box center [346, 241] width 461 height 16
paste input "Staff airtime top up Sept 2025"
type input "Staff airtime top up Sept 2025"
click at [350, 287] on button "Send airtime" at bounding box center [347, 287] width 74 height 16
